Goal: Use online tool/utility: Utilize a website feature to perform a specific function

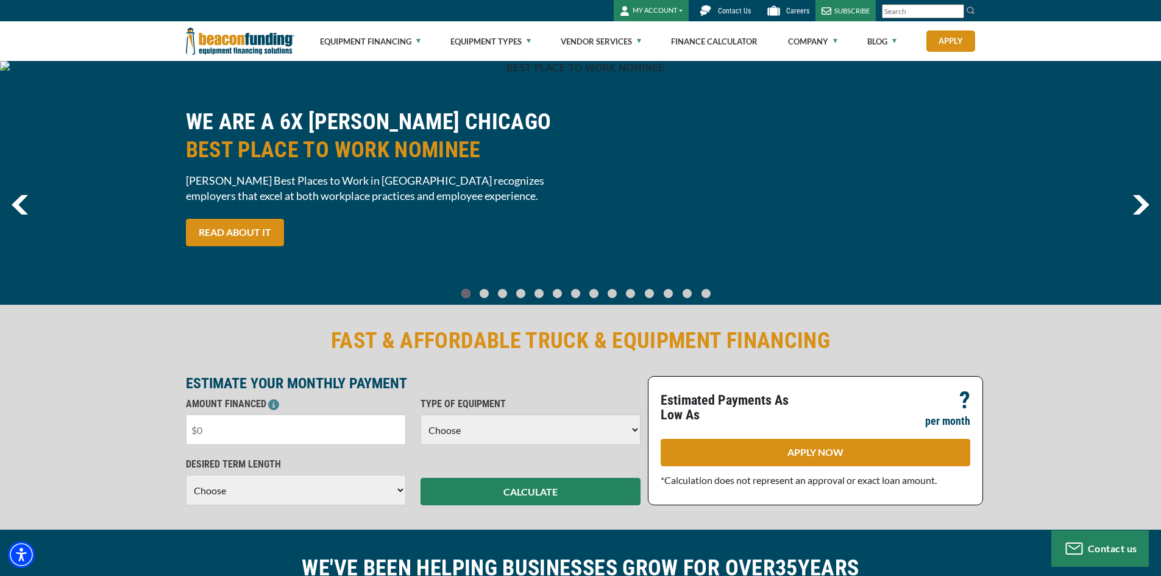
click at [359, 436] on input "text" at bounding box center [296, 429] width 220 height 30
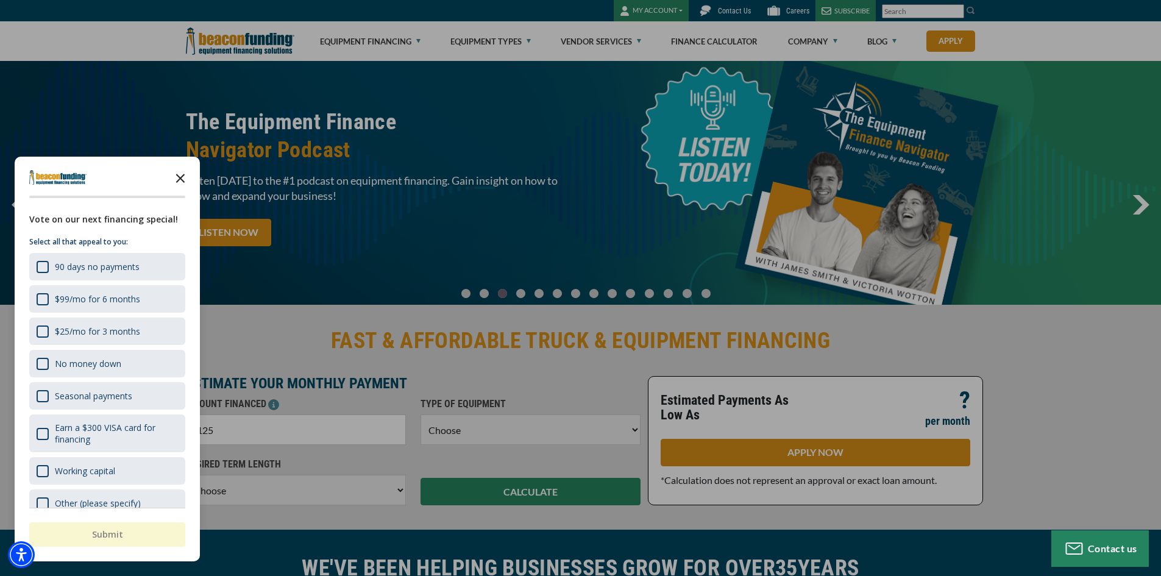
click at [177, 177] on icon "Close the survey" at bounding box center [180, 177] width 24 height 24
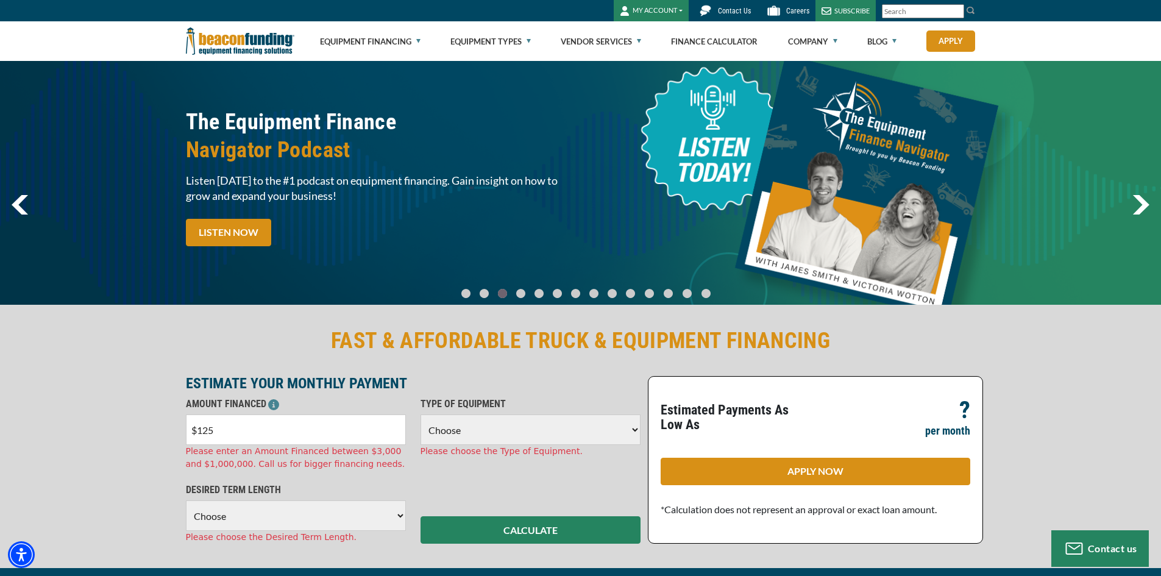
click at [221, 428] on input "$125" at bounding box center [296, 429] width 220 height 30
type input "$12,500"
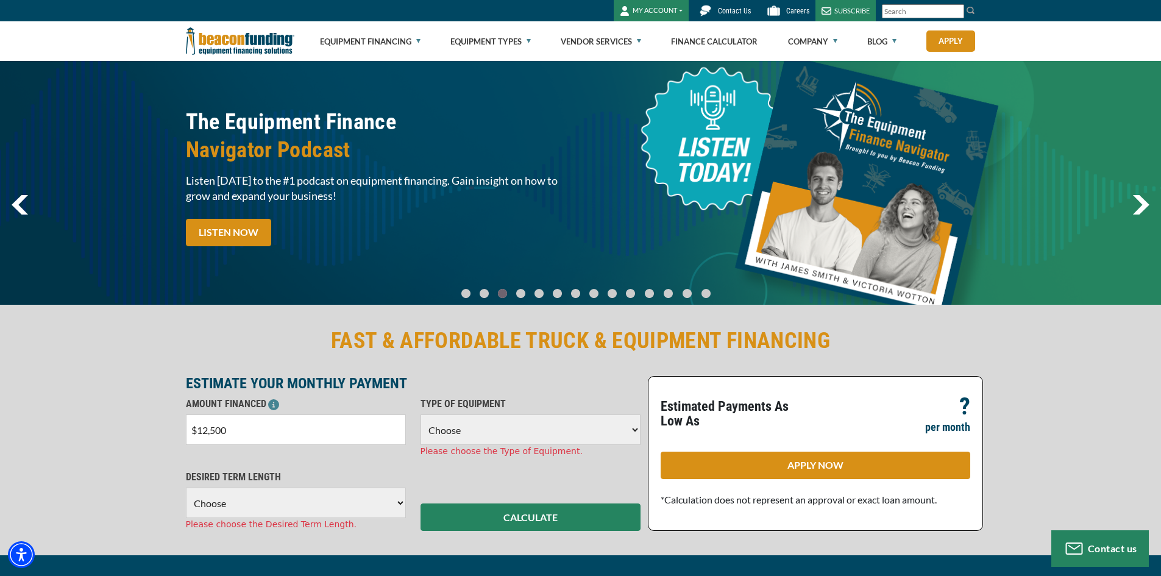
select select "5"
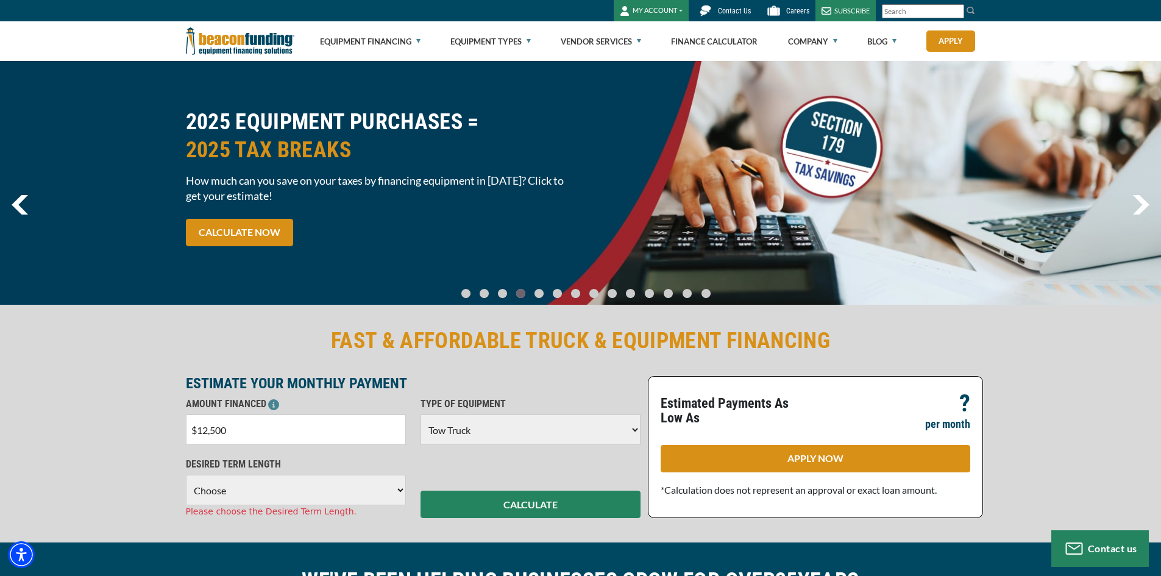
select select "60"
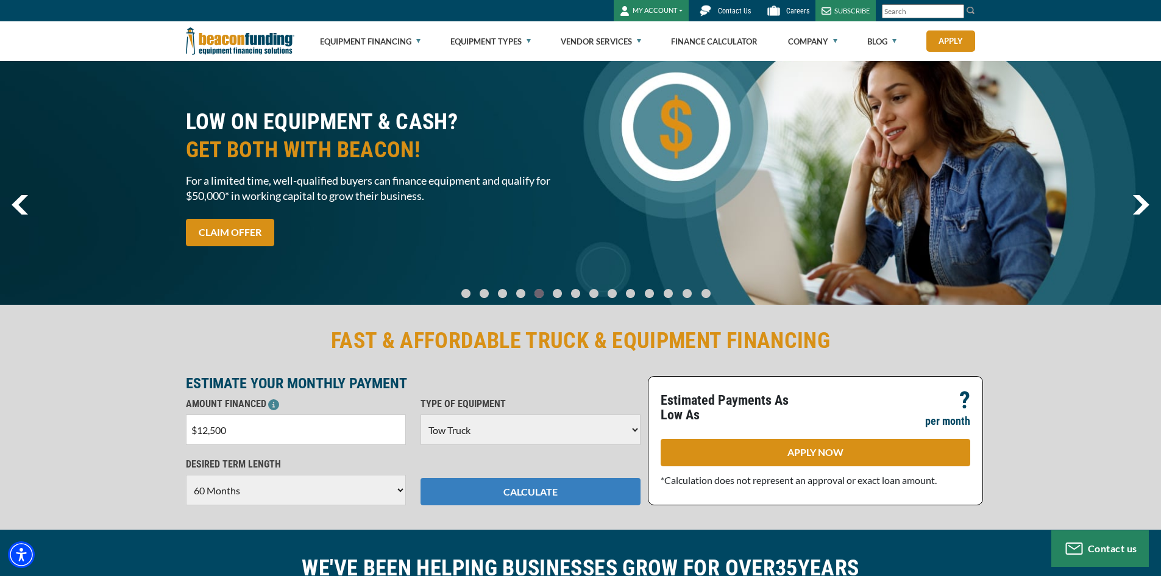
click at [510, 498] on button "CALCULATE" at bounding box center [531, 491] width 220 height 27
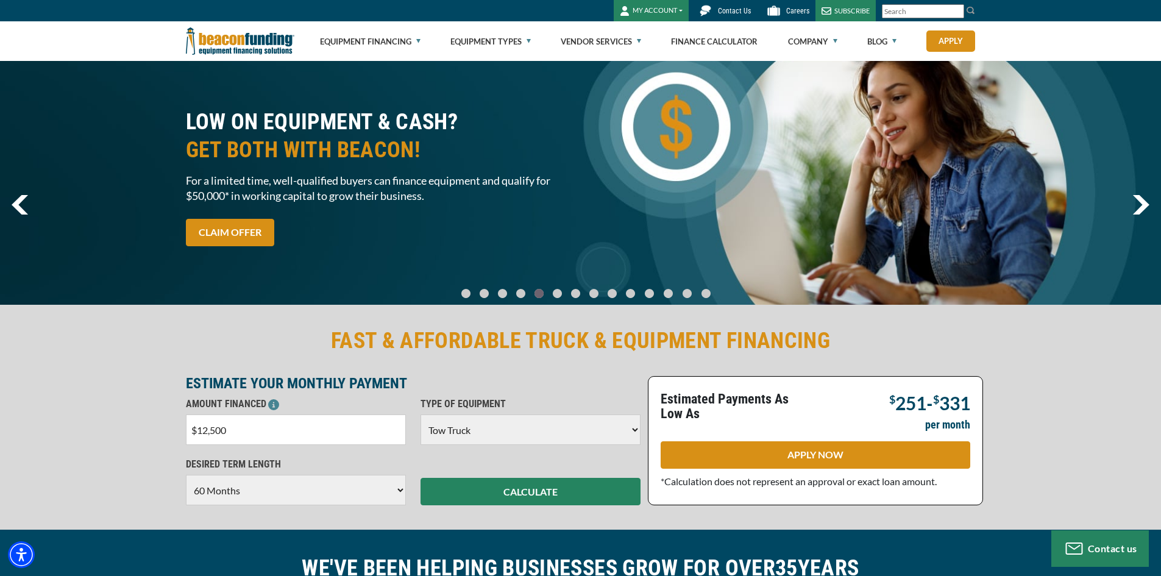
click at [230, 430] on input "$12,500" at bounding box center [296, 429] width 220 height 30
type input "$125,000"
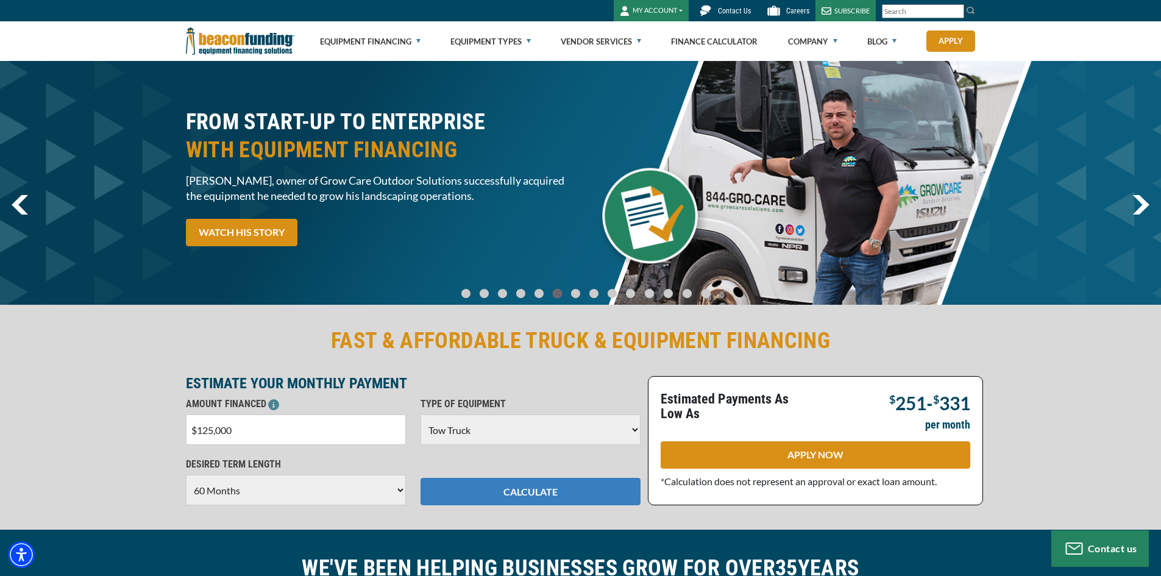
click at [545, 493] on button "CALCULATE" at bounding box center [531, 491] width 220 height 27
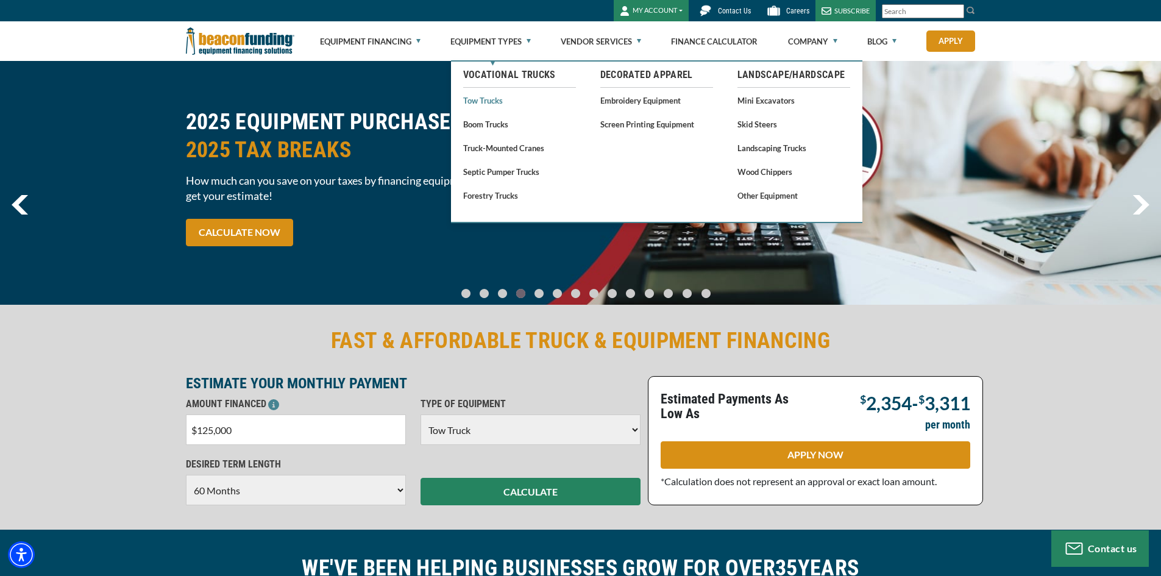
click at [489, 103] on link "Tow Trucks" at bounding box center [519, 100] width 113 height 15
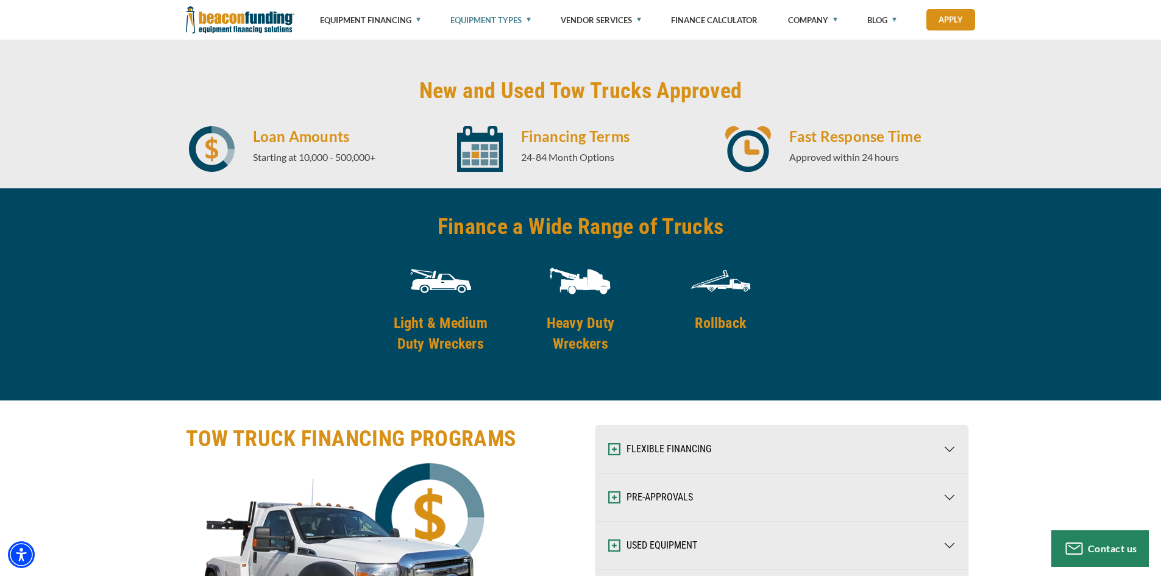
scroll to position [1829, 0]
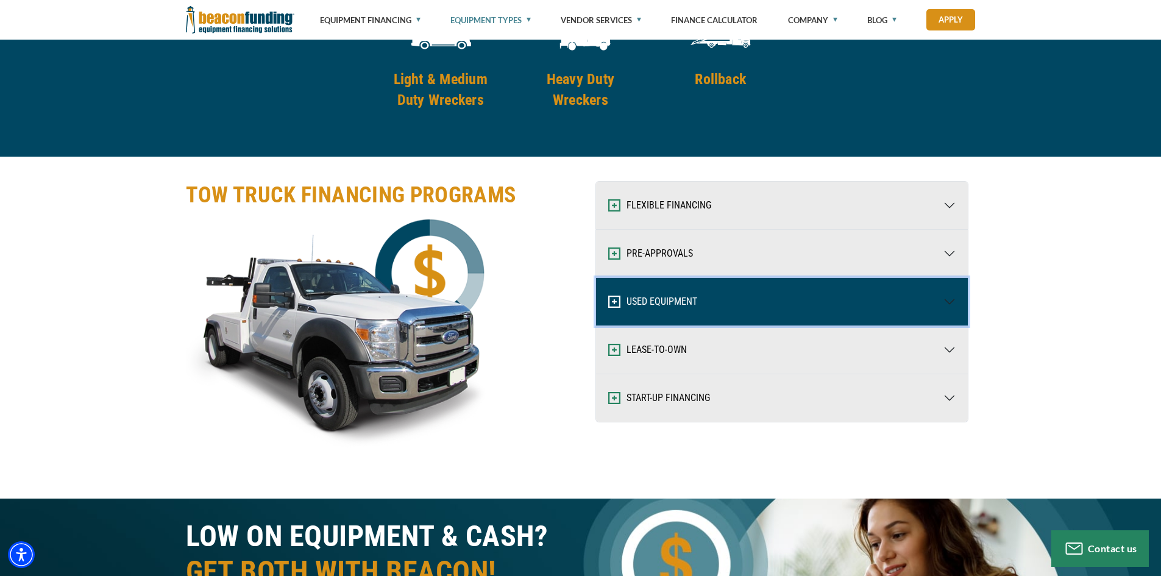
click at [950, 304] on button "USED EQUIPMENT" at bounding box center [782, 302] width 372 height 48
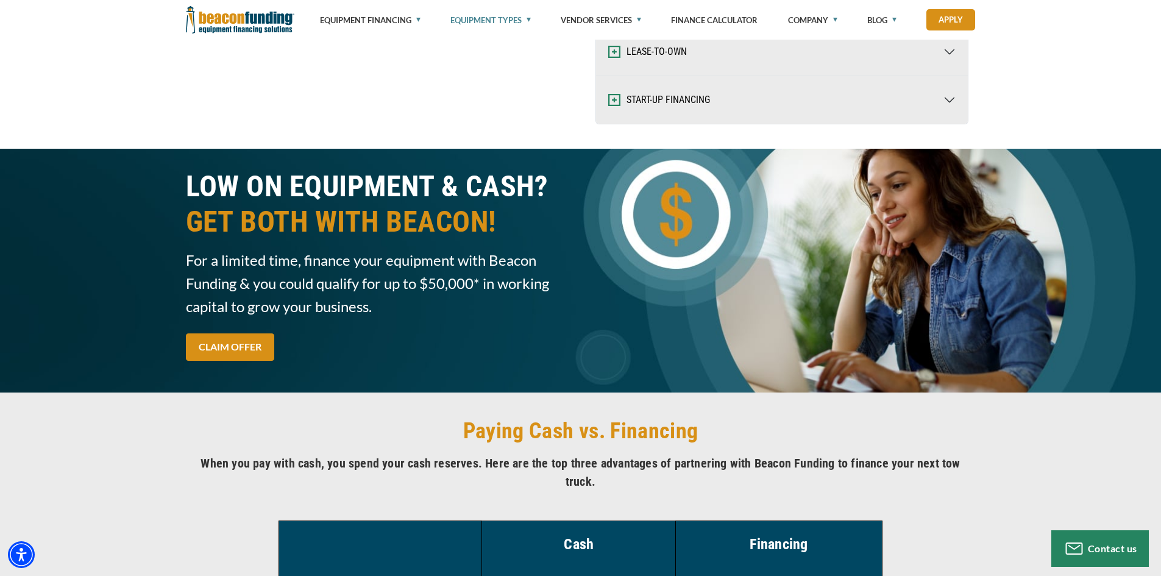
scroll to position [0, 0]
